Goal: Task Accomplishment & Management: Use online tool/utility

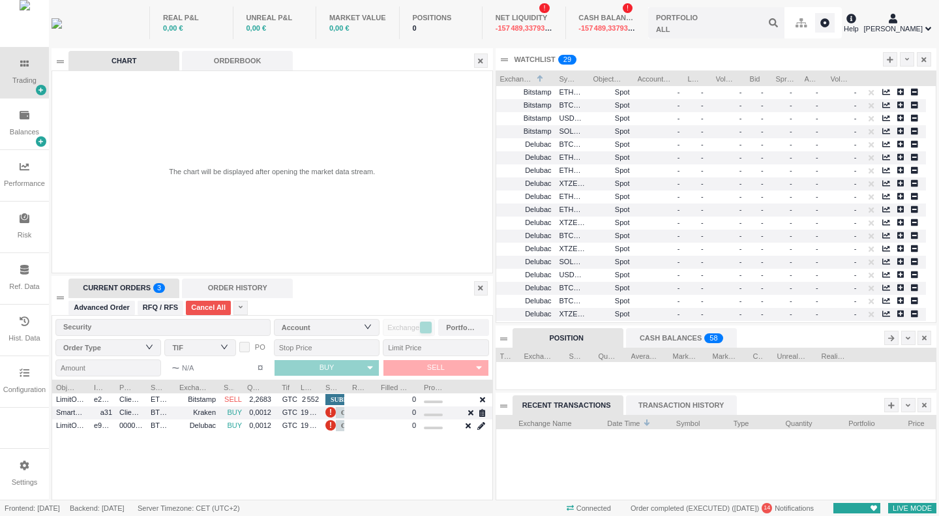
scroll to position [84, 439]
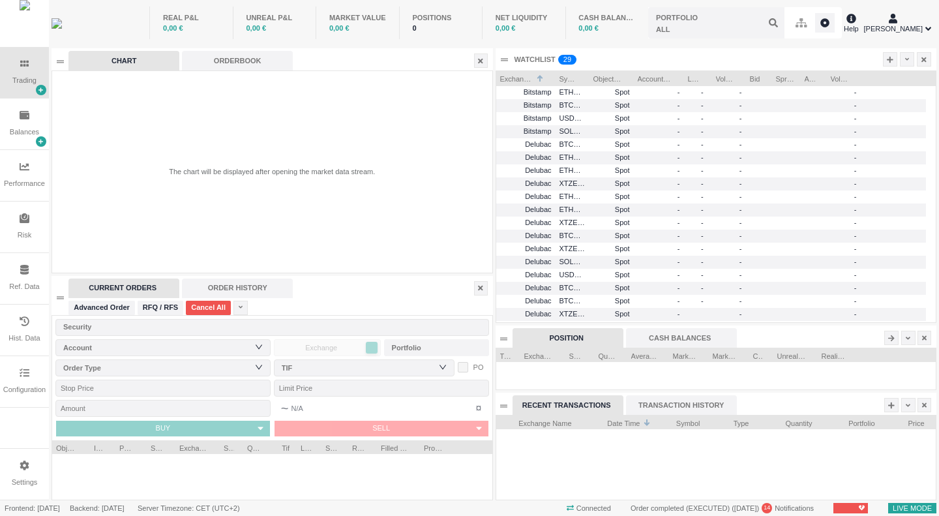
scroll to position [84, 439]
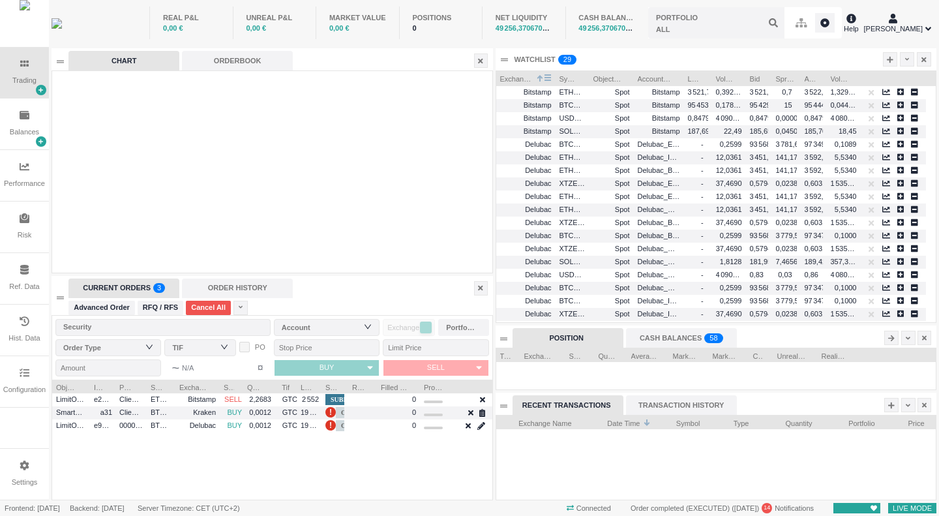
click at [521, 75] on span "Exchange Name" at bounding box center [516, 77] width 33 height 13
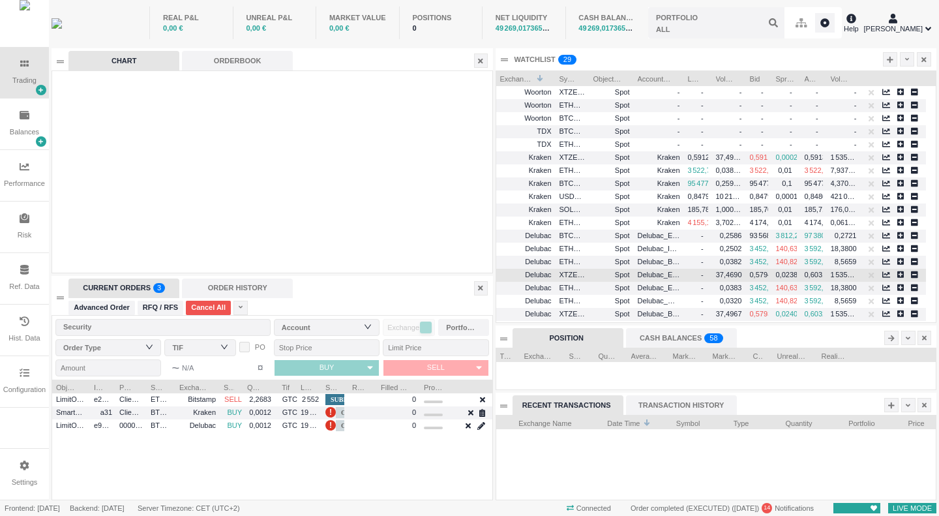
scroll to position [65, 0]
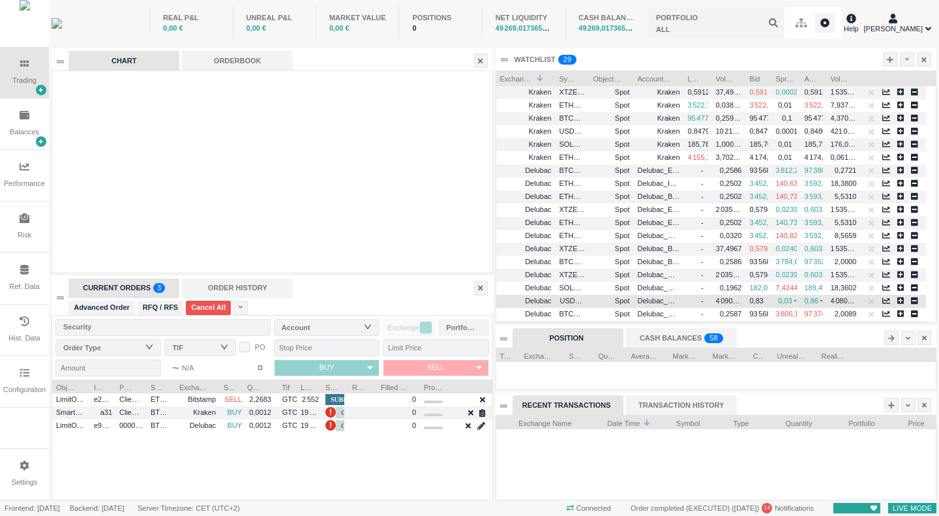
click at [584, 298] on span "USDCEUR" at bounding box center [572, 300] width 25 height 15
click at [819, 300] on icon at bounding box center [821, 300] width 5 height 7
